Goal: Task Accomplishment & Management: Manage account settings

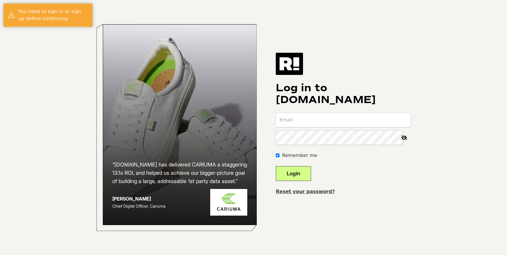
type input "[EMAIL_ADDRESS][DOMAIN_NAME]"
click at [303, 171] on button "Login" at bounding box center [293, 173] width 35 height 15
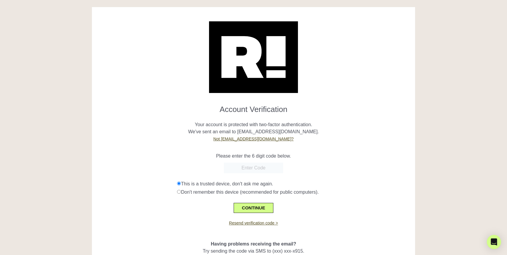
paste input "940866"
type input "940866"
click at [264, 209] on button "CONTINUE" at bounding box center [253, 208] width 40 height 10
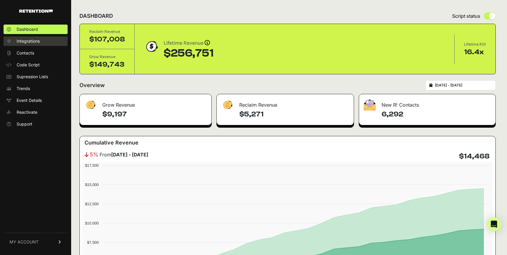
click at [42, 42] on link "Integrations" at bounding box center [36, 40] width 64 height 9
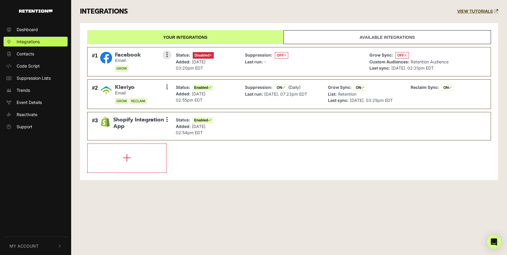
click at [429, 56] on p "Grow Sync: OFF" at bounding box center [408, 55] width 79 height 7
click at [167, 53] on icon at bounding box center [166, 55] width 1 height 6
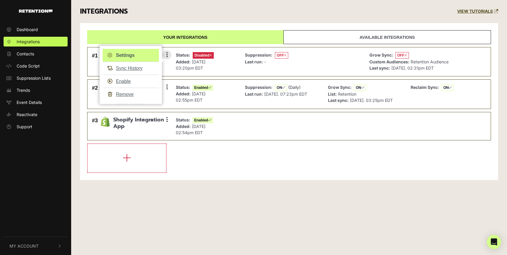
click at [145, 56] on link "Settings" at bounding box center [131, 55] width 56 height 13
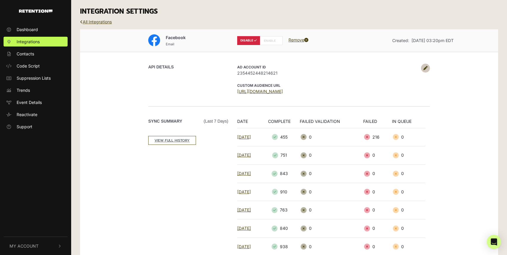
click at [426, 68] on icon at bounding box center [425, 68] width 4 height 4
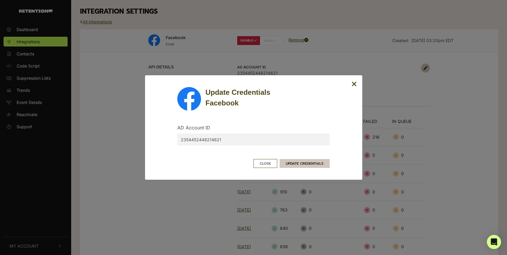
click at [316, 161] on button "UPDATE CREDENTIALS" at bounding box center [304, 163] width 50 height 9
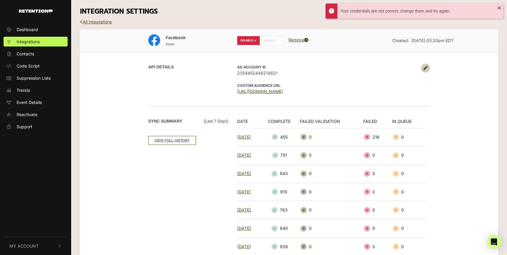
click at [271, 41] on label "ENABLE" at bounding box center [271, 40] width 23 height 9
radio input "false"
radio input "true"
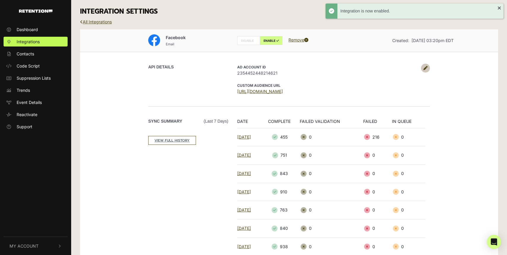
scroll to position [62, 0]
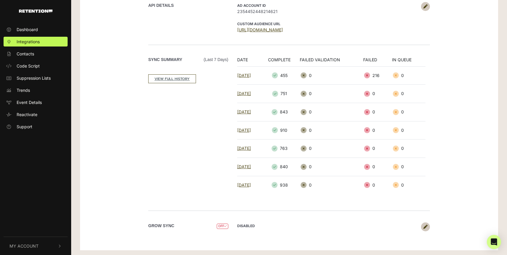
click at [423, 225] on icon at bounding box center [425, 227] width 4 height 4
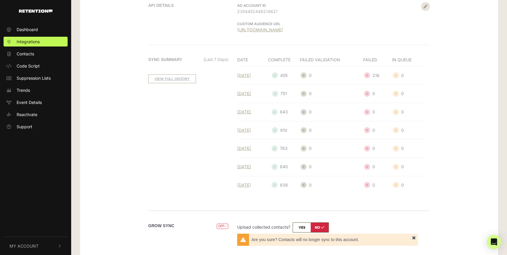
click at [304, 228] on input "checkbox" at bounding box center [310, 227] width 36 height 10
checkbox input "true"
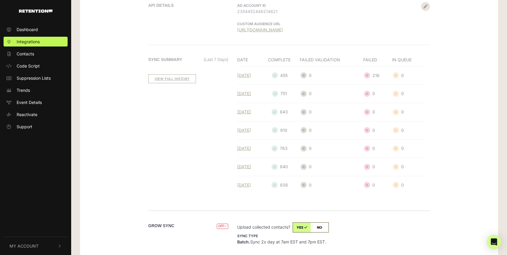
scroll to position [87, 0]
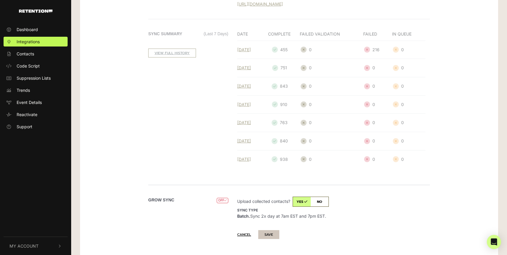
click at [277, 233] on button "SAVE" at bounding box center [268, 234] width 21 height 9
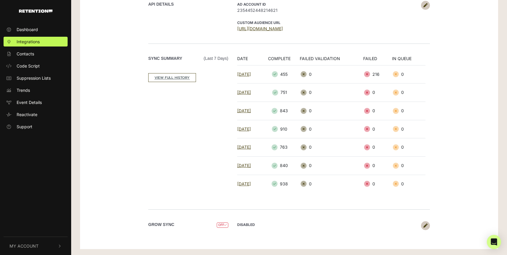
scroll to position [62, 0]
